Goal: Task Accomplishment & Management: Manage account settings

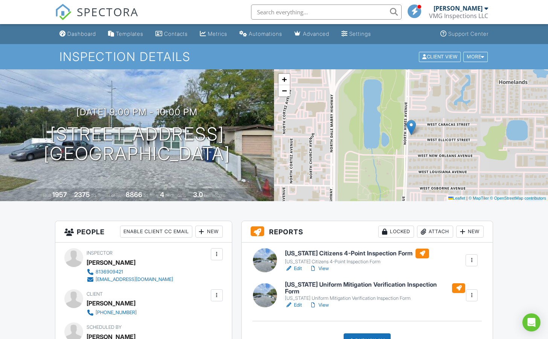
click at [315, 267] on div at bounding box center [314, 269] width 8 height 8
click at [299, 301] on link "Edit" at bounding box center [293, 305] width 17 height 8
click at [322, 269] on link "View" at bounding box center [320, 269] width 20 height 8
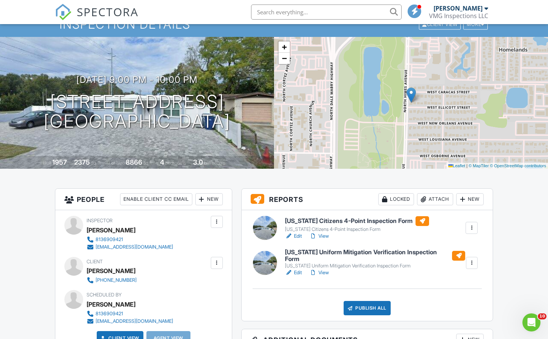
scroll to position [33, 0]
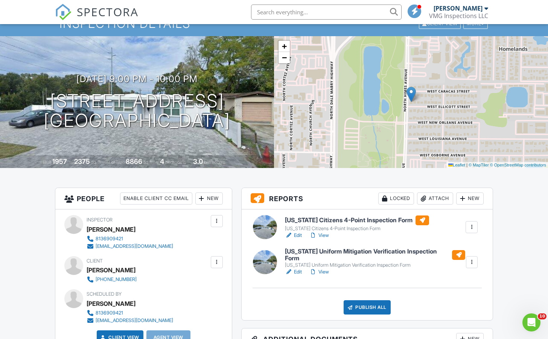
click at [301, 236] on link "Edit" at bounding box center [293, 236] width 17 height 8
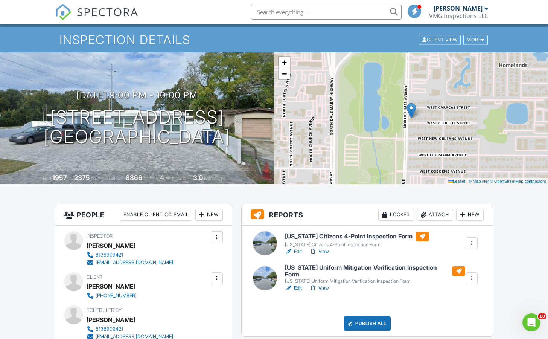
scroll to position [18, 0]
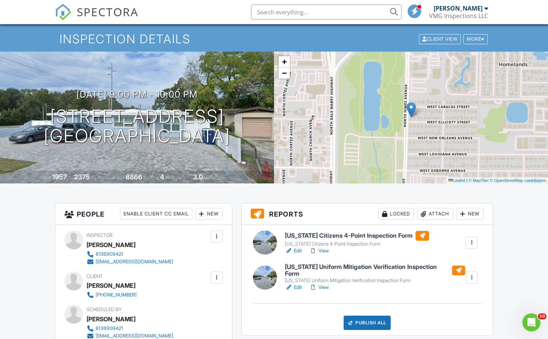
click at [299, 284] on link "Edit" at bounding box center [293, 288] width 17 height 8
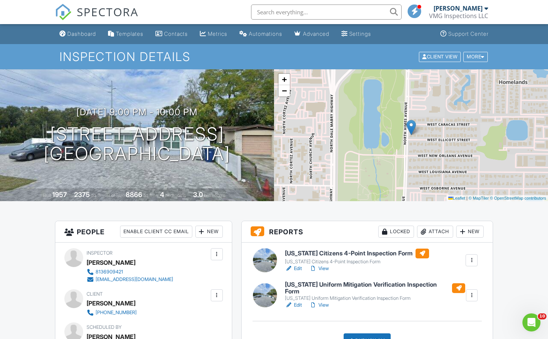
click at [327, 269] on link "View" at bounding box center [320, 269] width 20 height 8
click at [325, 303] on link "View" at bounding box center [320, 305] width 20 height 8
click at [297, 302] on link "Edit" at bounding box center [293, 305] width 17 height 8
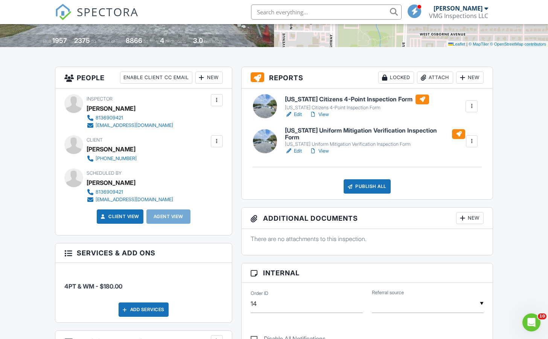
click at [323, 148] on link "View" at bounding box center [320, 151] width 20 height 8
